Goal: Information Seeking & Learning: Learn about a topic

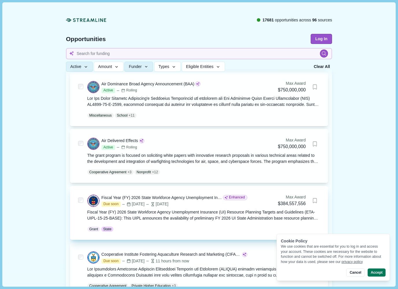
scroll to position [260, 0]
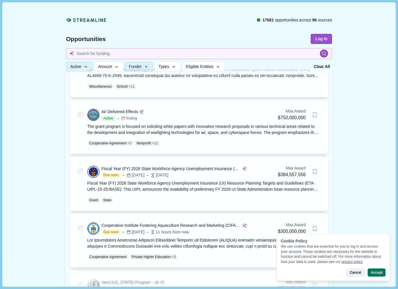
click at [366, 273] on div "Cancel Accept" at bounding box center [333, 272] width 105 height 8
click at [361, 273] on button "Cancel" at bounding box center [355, 272] width 18 height 8
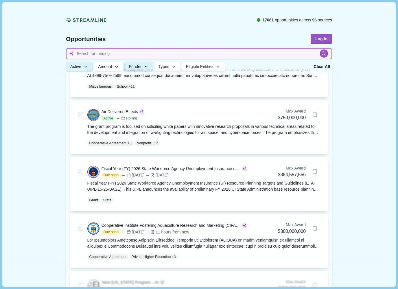
click at [87, 56] on input at bounding box center [199, 53] width 266 height 11
type input "energy storage"
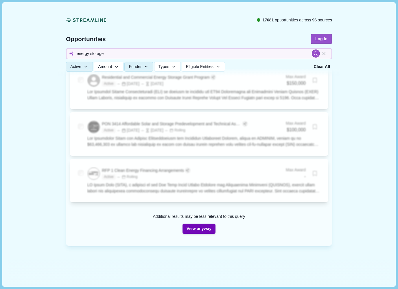
scroll to position [77, 0]
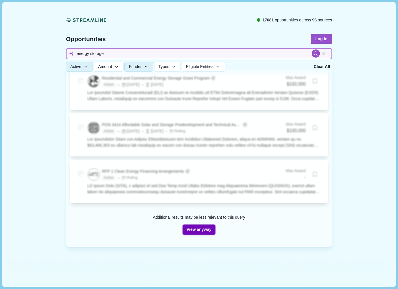
click at [47, 55] on div "We are continuing to closely watch updates to the federal funding landscape and…" at bounding box center [198, 106] width 393 height 362
type input "ev"
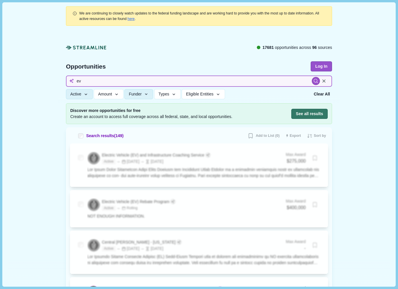
drag, startPoint x: 84, startPoint y: 82, endPoint x: 45, endPoint y: 82, distance: 38.2
click at [78, 96] on button "Active" at bounding box center [79, 94] width 27 height 10
